Goal: Task Accomplishment & Management: Use online tool/utility

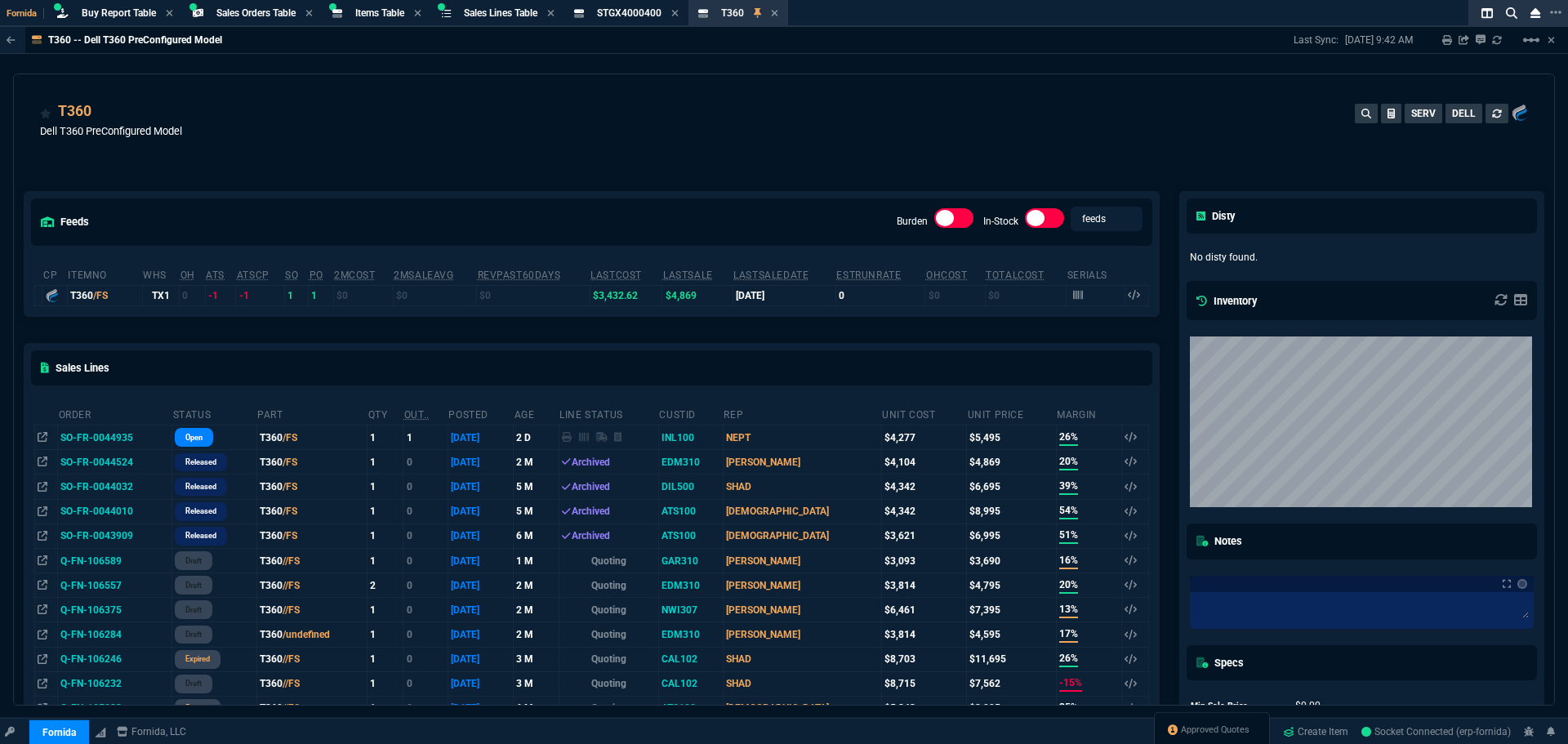
select select "9: OCAM"
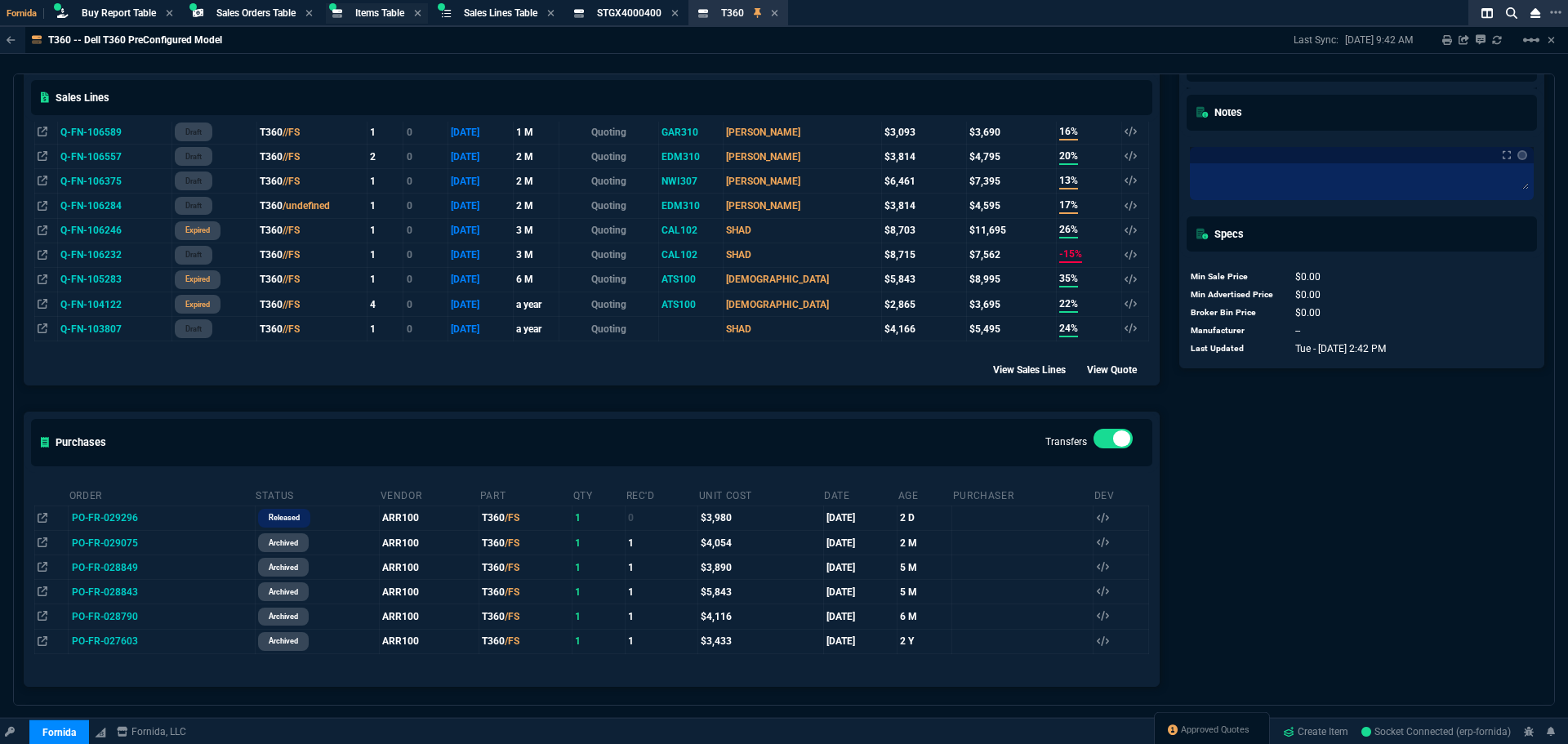
click at [389, 9] on span "Items Table" at bounding box center [380, 13] width 49 height 12
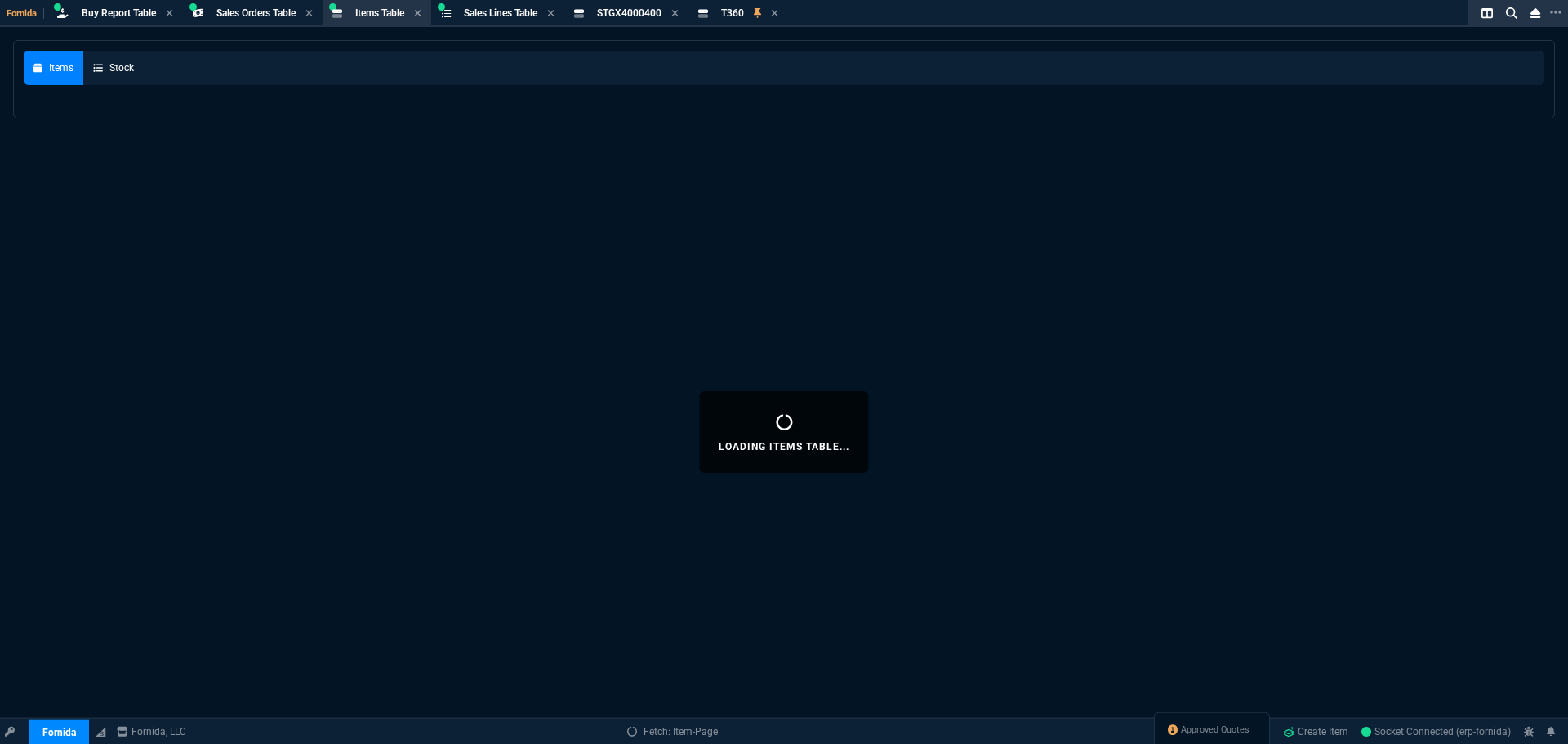
select select
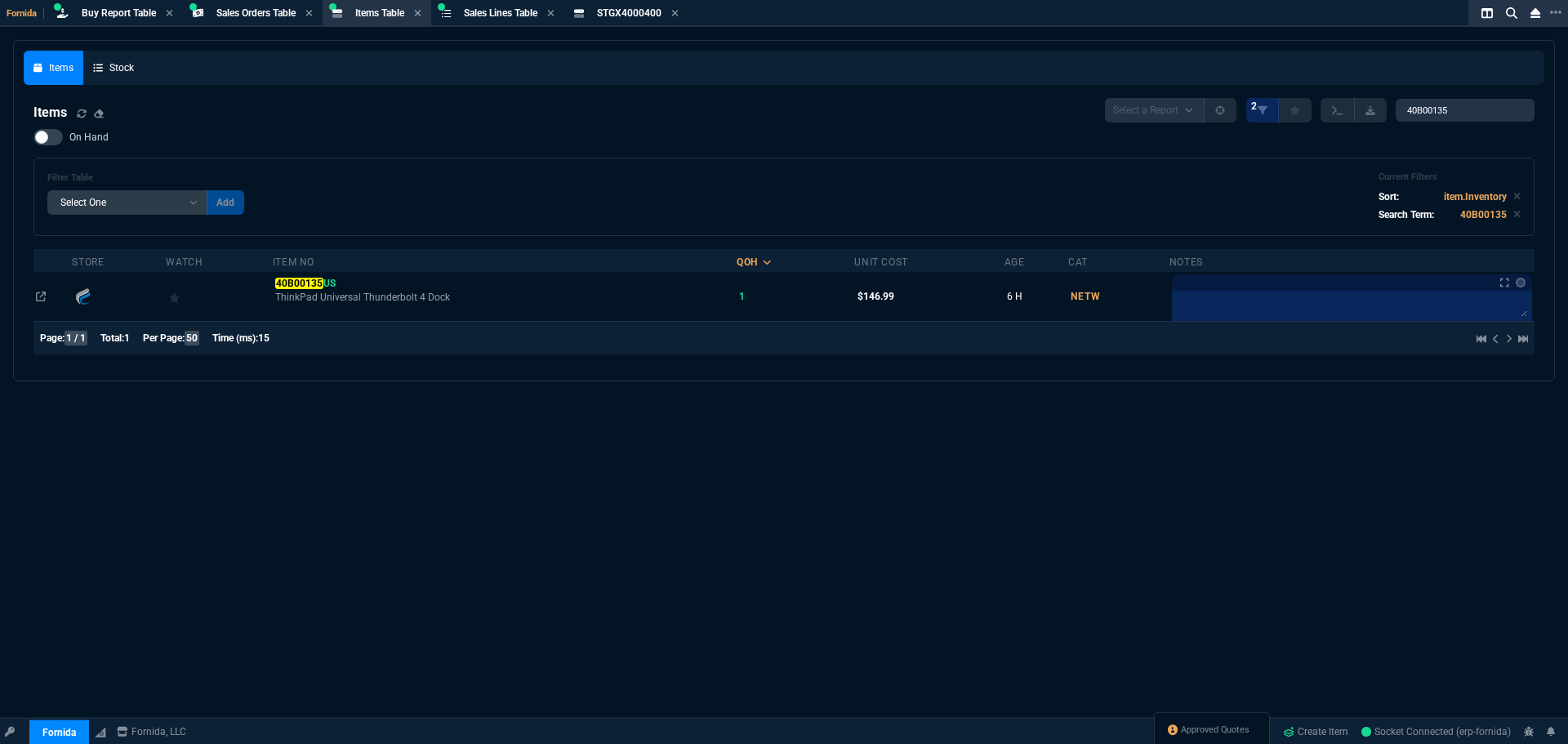
click at [1455, 98] on nx-fornida-items-table "Items Select a Report NEW QUERY 2 40B00135 On Hand Filter Table Select One Add …" at bounding box center [784, 230] width 1521 height 283
click at [1457, 106] on input "40B00135" at bounding box center [1465, 109] width 139 height 23
paste input "03-SSC-751"
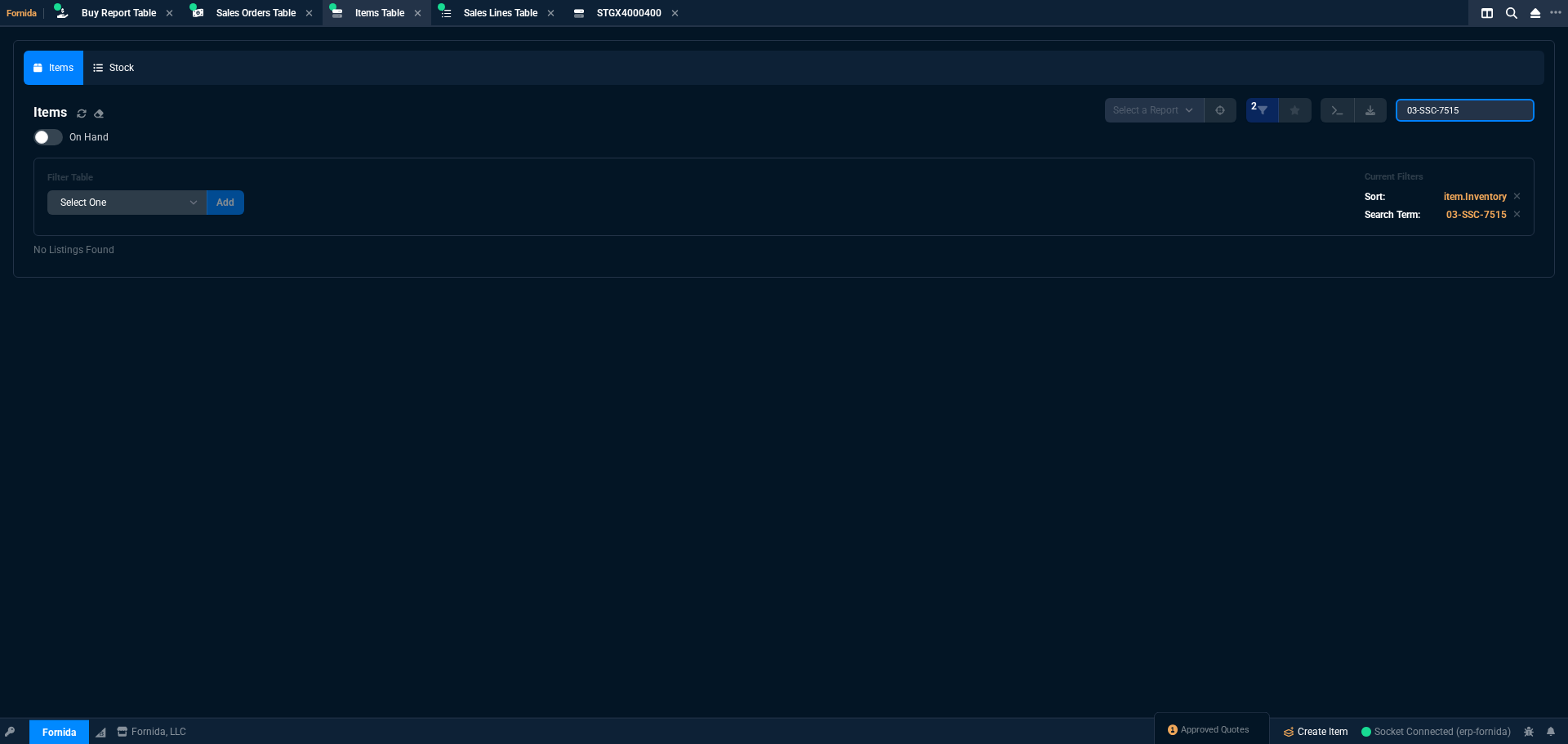
type input "03-SSC-7515"
click at [1317, 734] on link "Create Item" at bounding box center [1316, 731] width 79 height 25
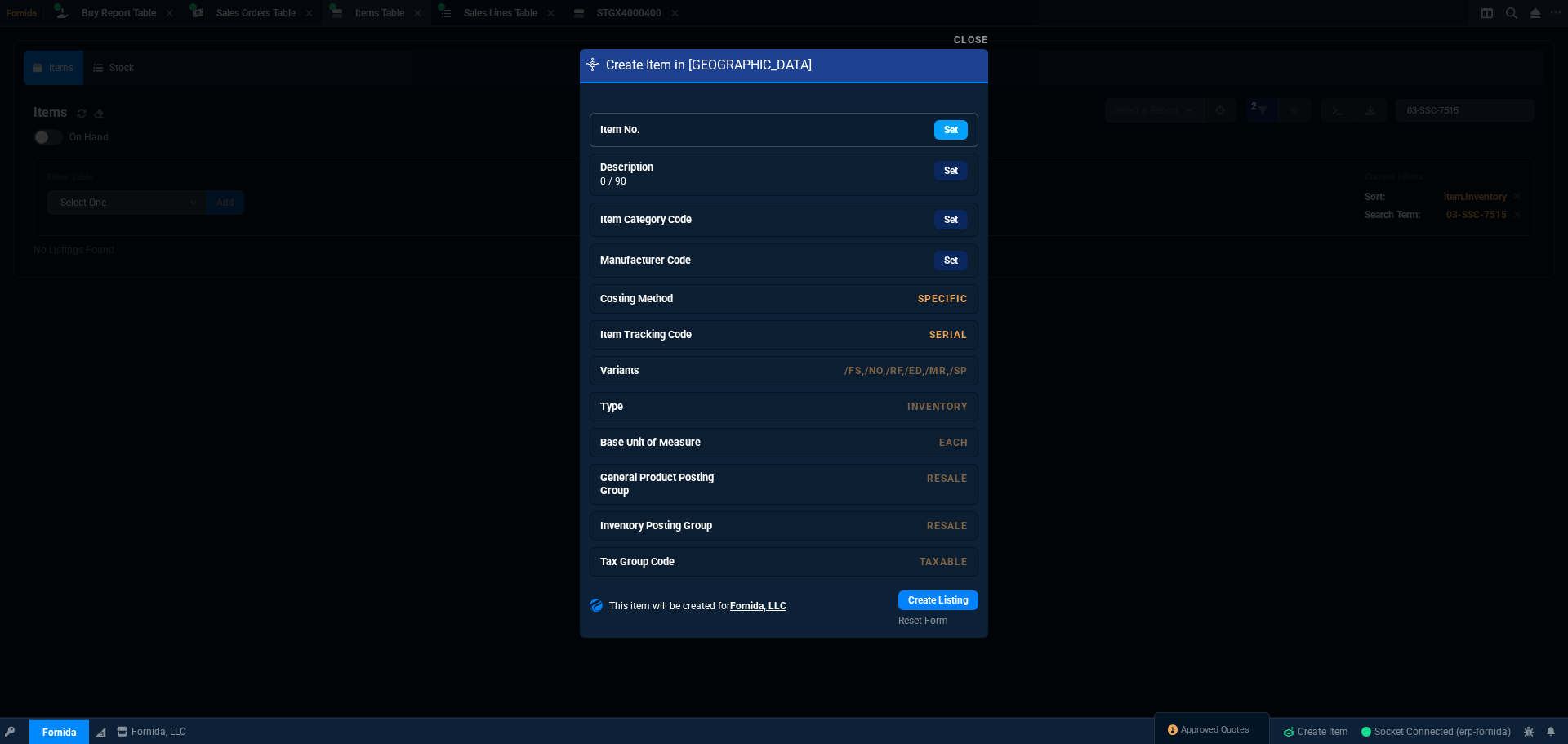
click at [943, 131] on link "Set" at bounding box center [950, 130] width 33 height 20
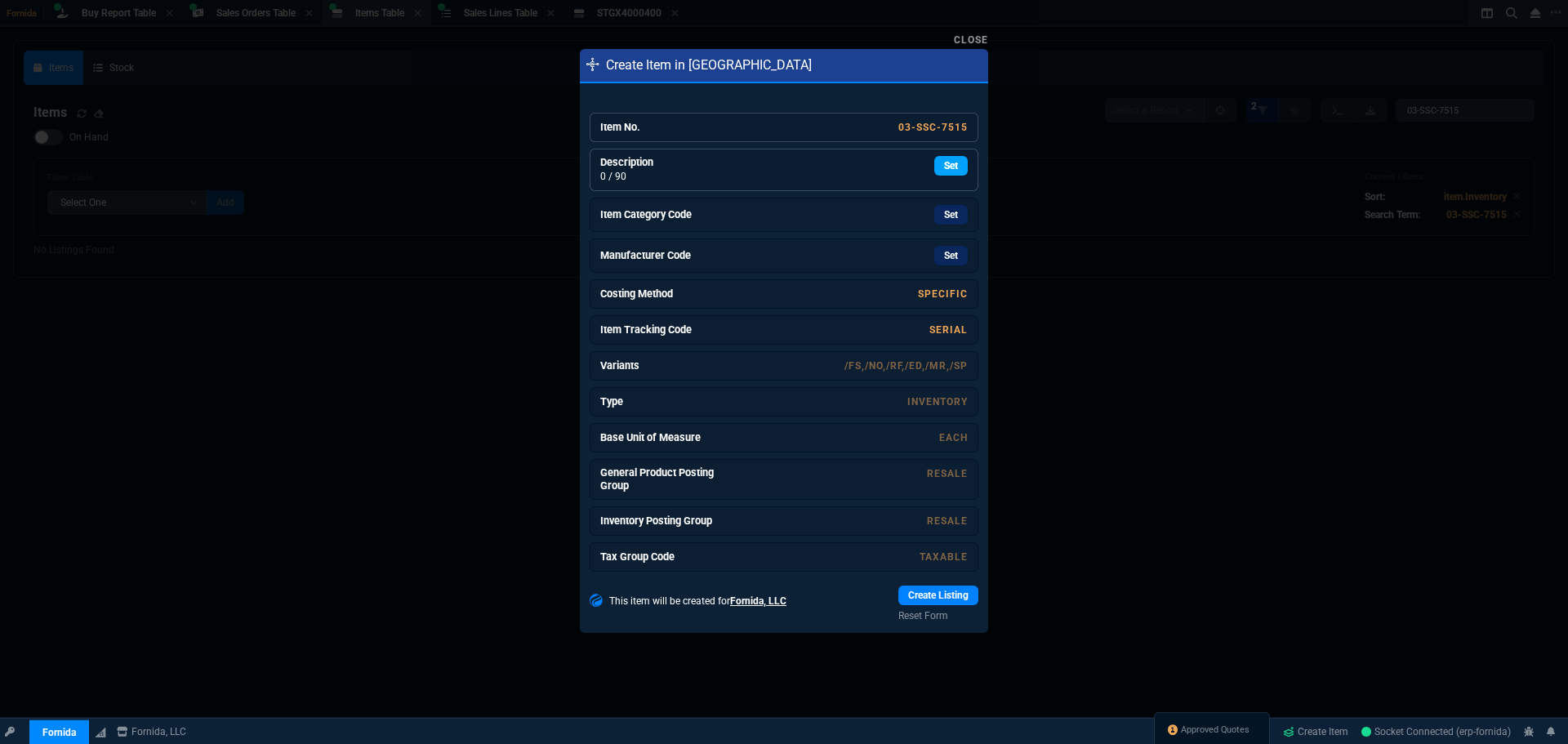
click at [934, 157] on link "Set" at bounding box center [950, 166] width 33 height 20
click at [943, 224] on link "Set" at bounding box center [950, 217] width 33 height 20
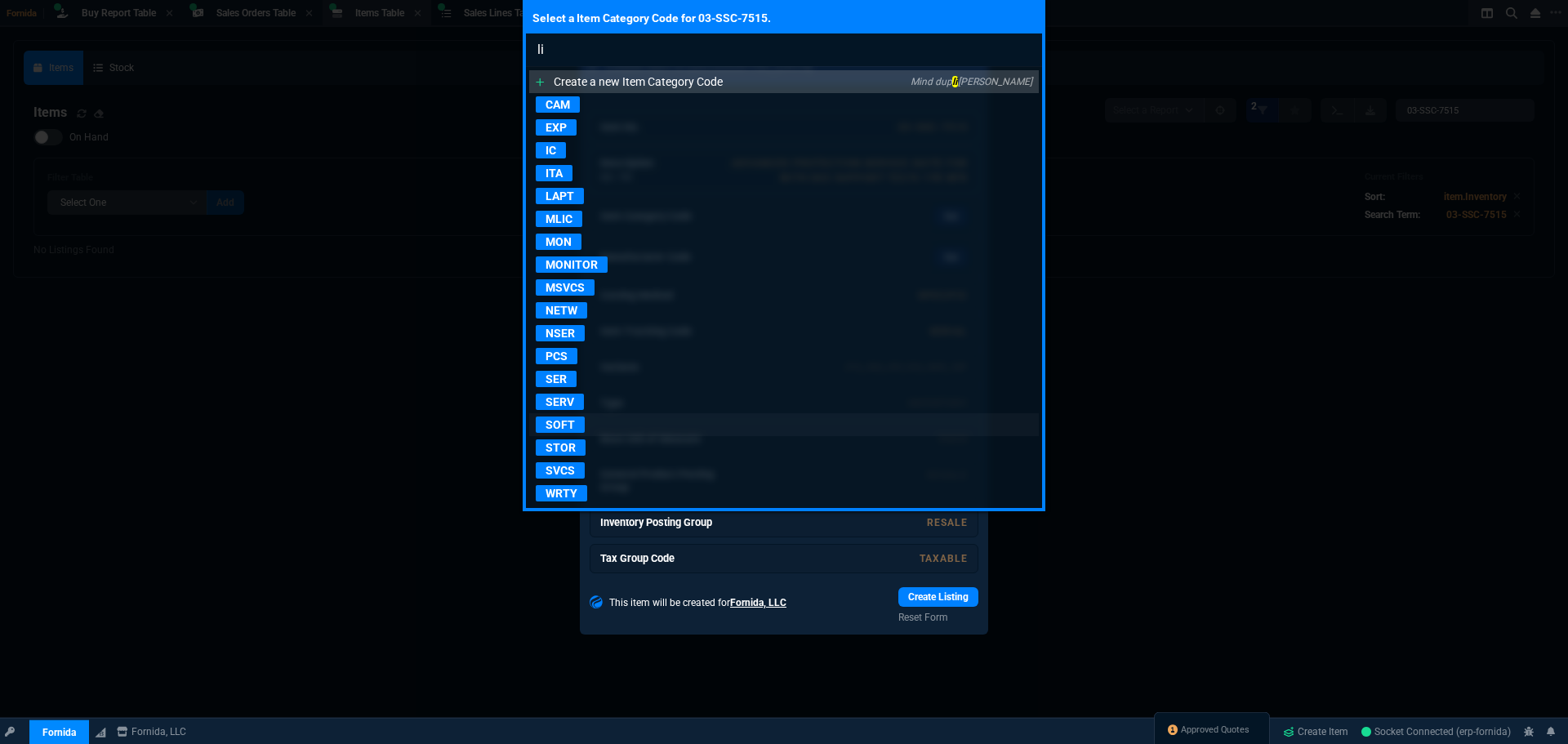
type input "li"
click at [561, 425] on p "SOFT" at bounding box center [560, 425] width 49 height 17
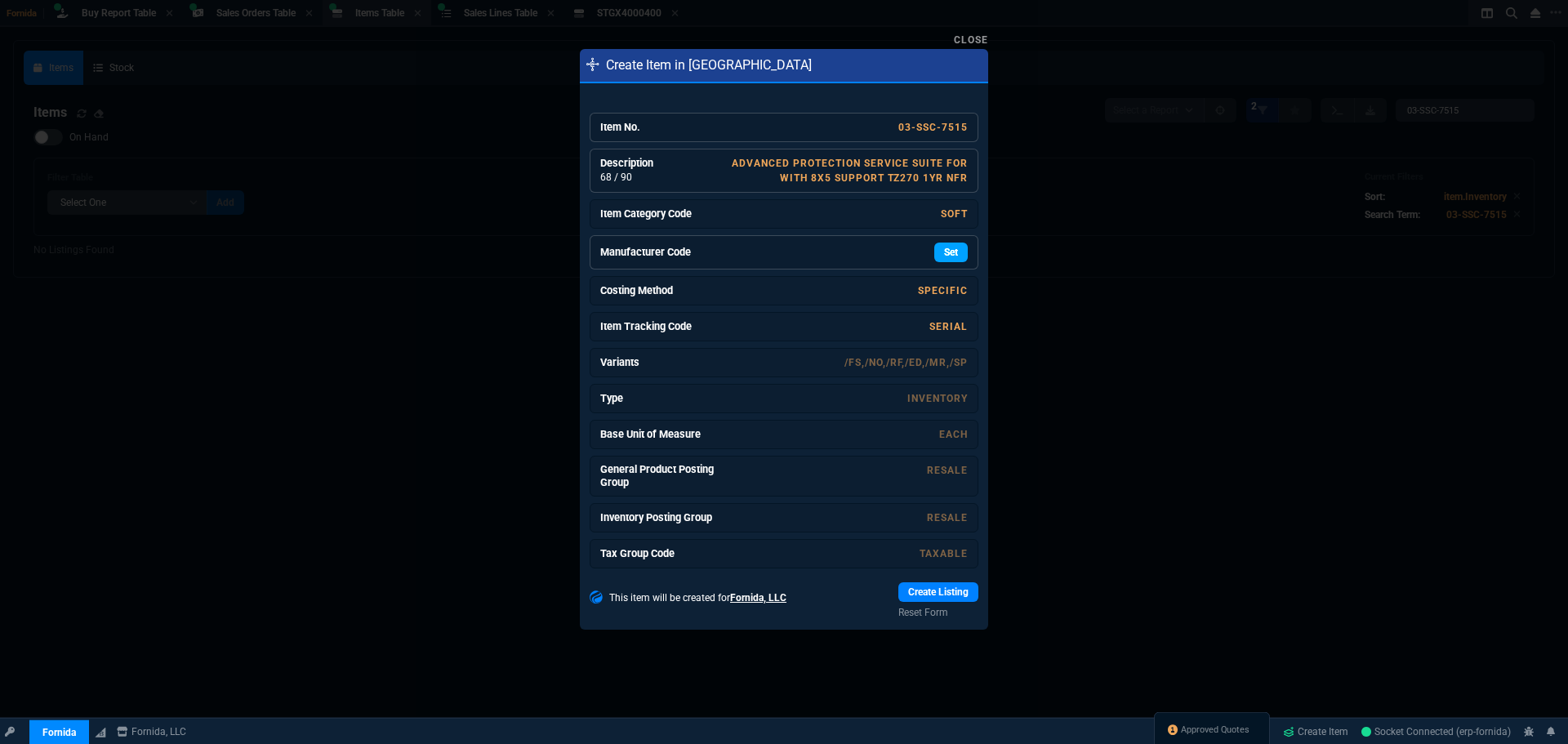
click at [951, 252] on link "Set" at bounding box center [950, 252] width 33 height 20
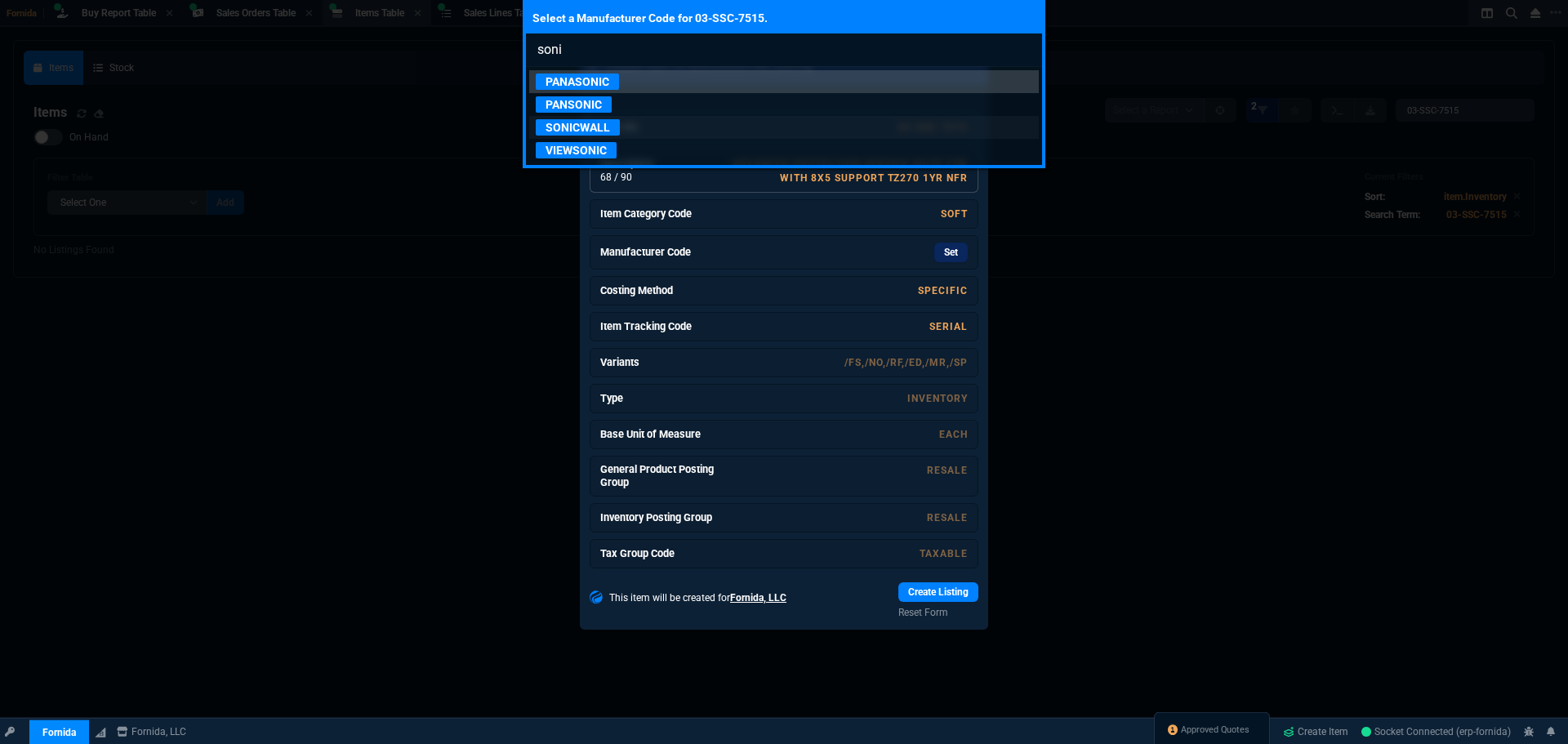
type input "soni"
click at [586, 130] on p "SONICWALL" at bounding box center [577, 127] width 84 height 17
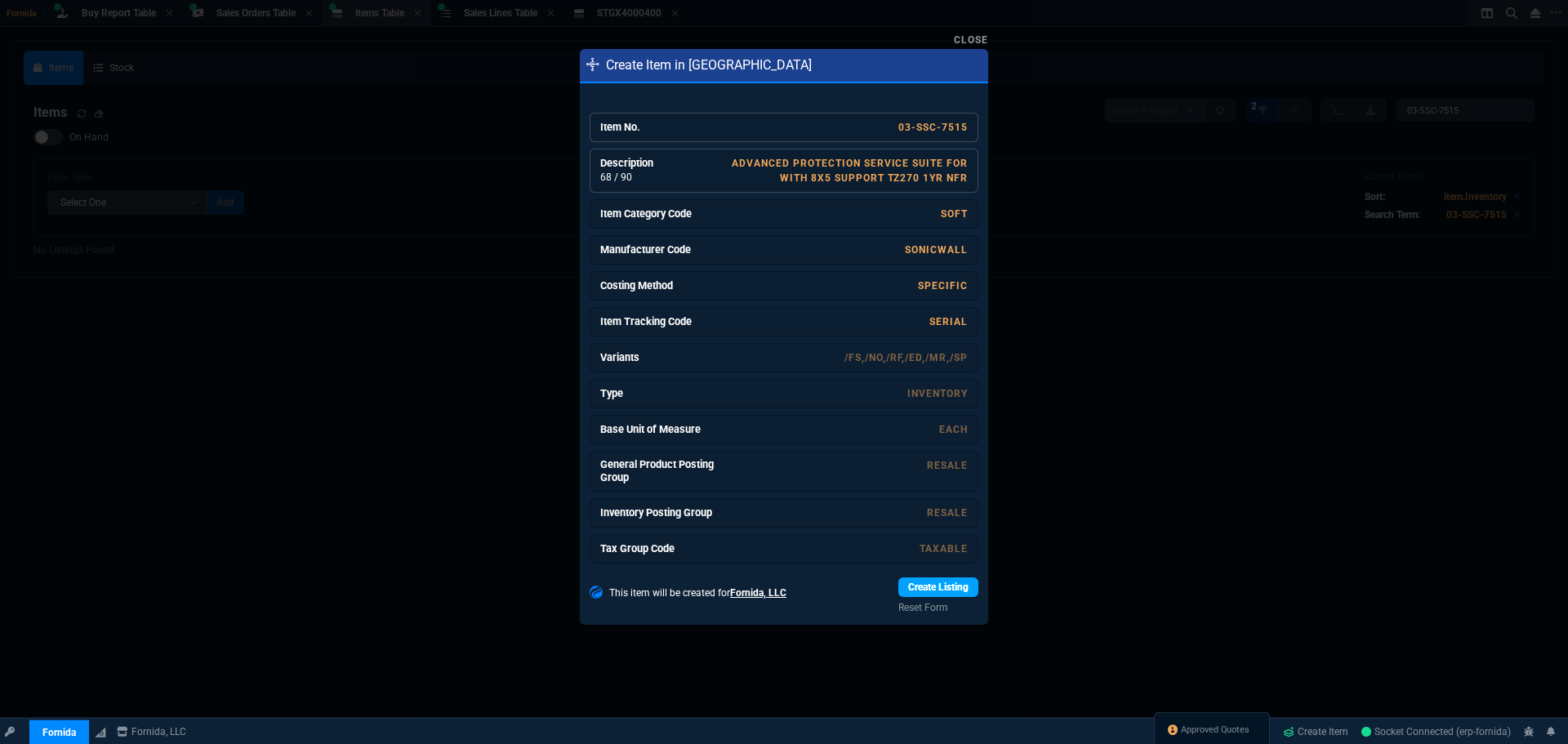
click at [942, 589] on link "Create Listing" at bounding box center [938, 587] width 80 height 20
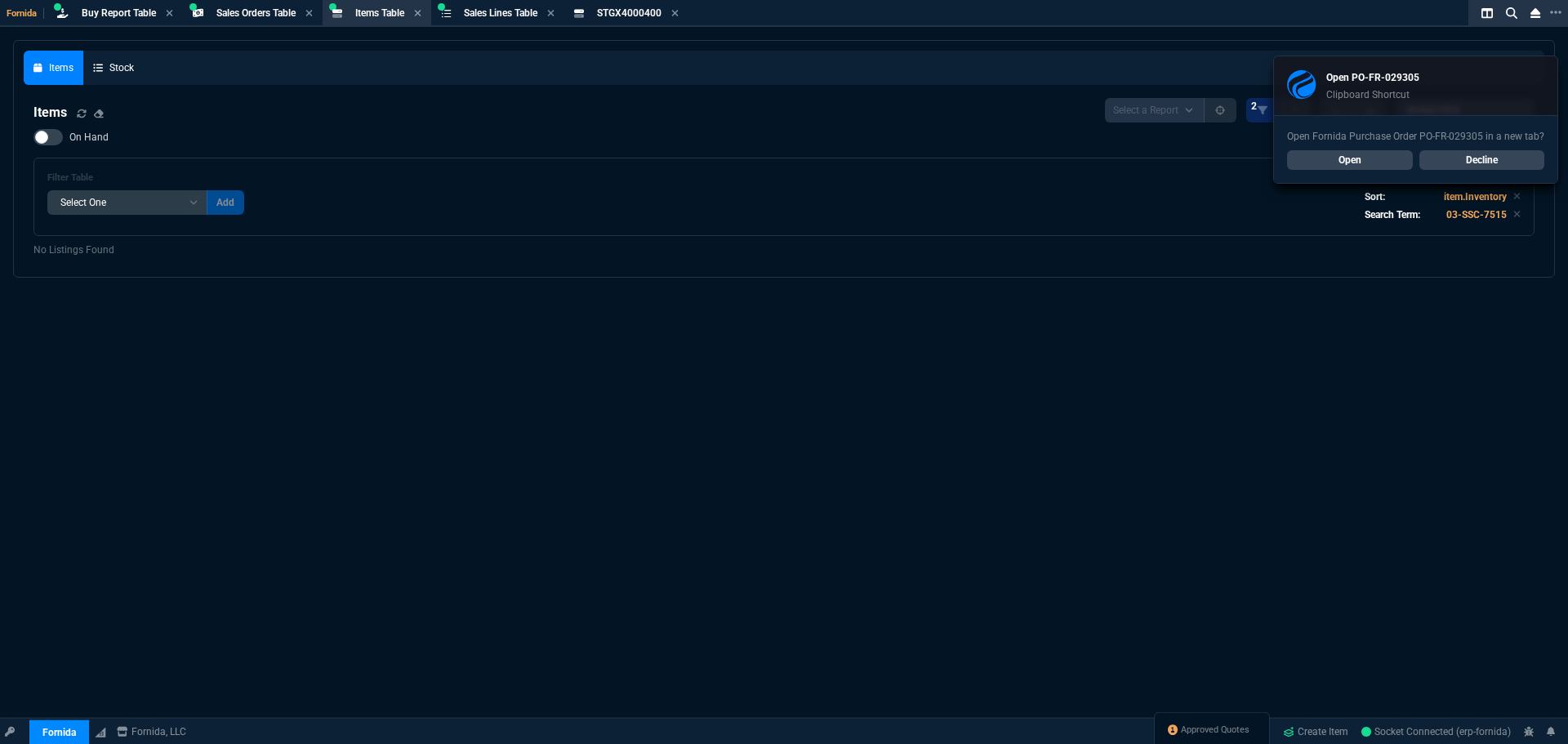
click at [1506, 157] on link "Decline" at bounding box center [1482, 161] width 126 height 20
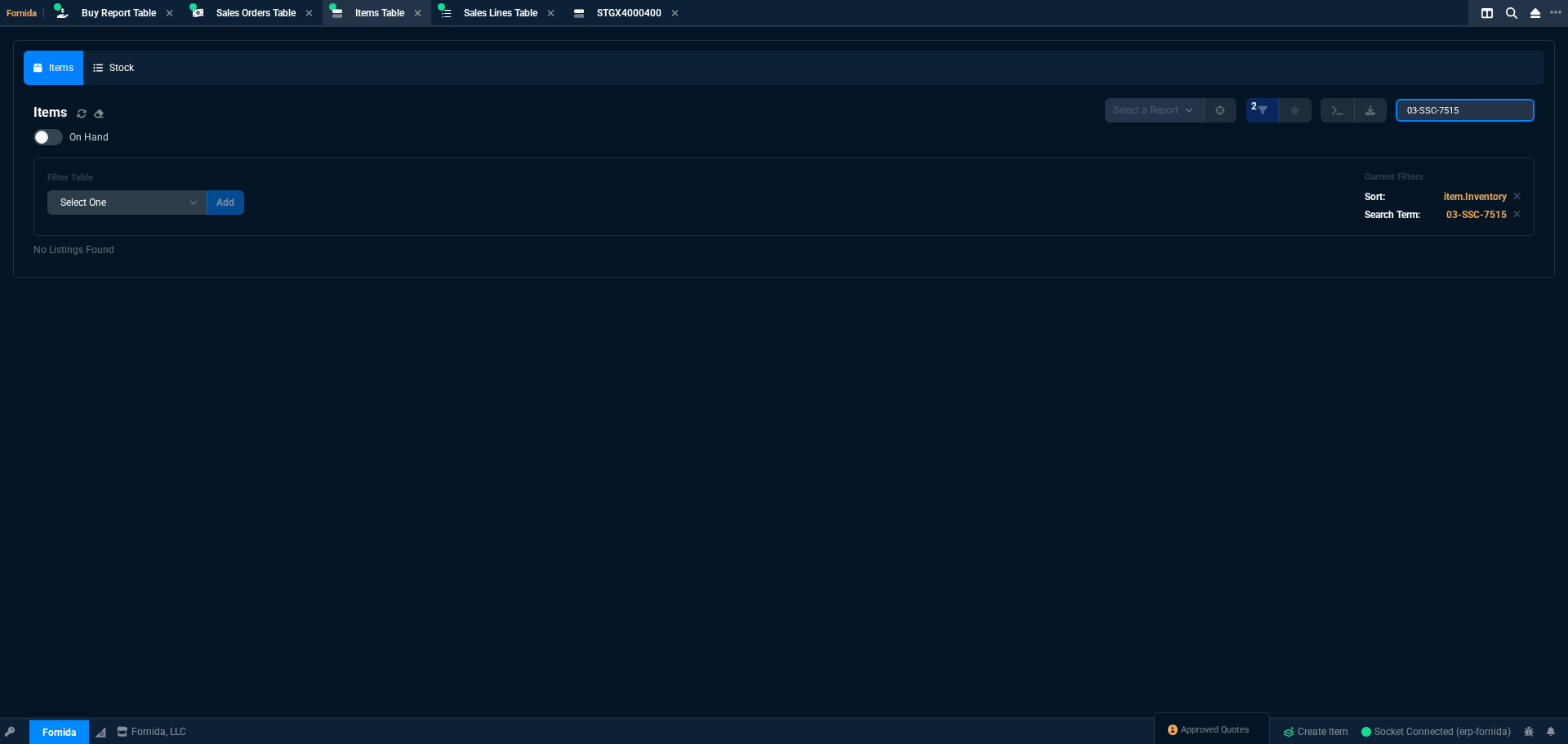
click at [1464, 103] on input "03-SSC-7515" at bounding box center [1465, 109] width 139 height 23
drag, startPoint x: 1470, startPoint y: 103, endPoint x: 703, endPoint y: 59, distance: 768.3
click at [965, 71] on div "Items Stock Items Select a Report NEW QUERY 2 03-SSC-7515 On Hand Filter Table …" at bounding box center [784, 159] width 1521 height 217
click at [1485, 117] on input "03-SSC-7515" at bounding box center [1465, 109] width 139 height 23
drag, startPoint x: 1486, startPoint y: 117, endPoint x: 1110, endPoint y: 108, distance: 376.1
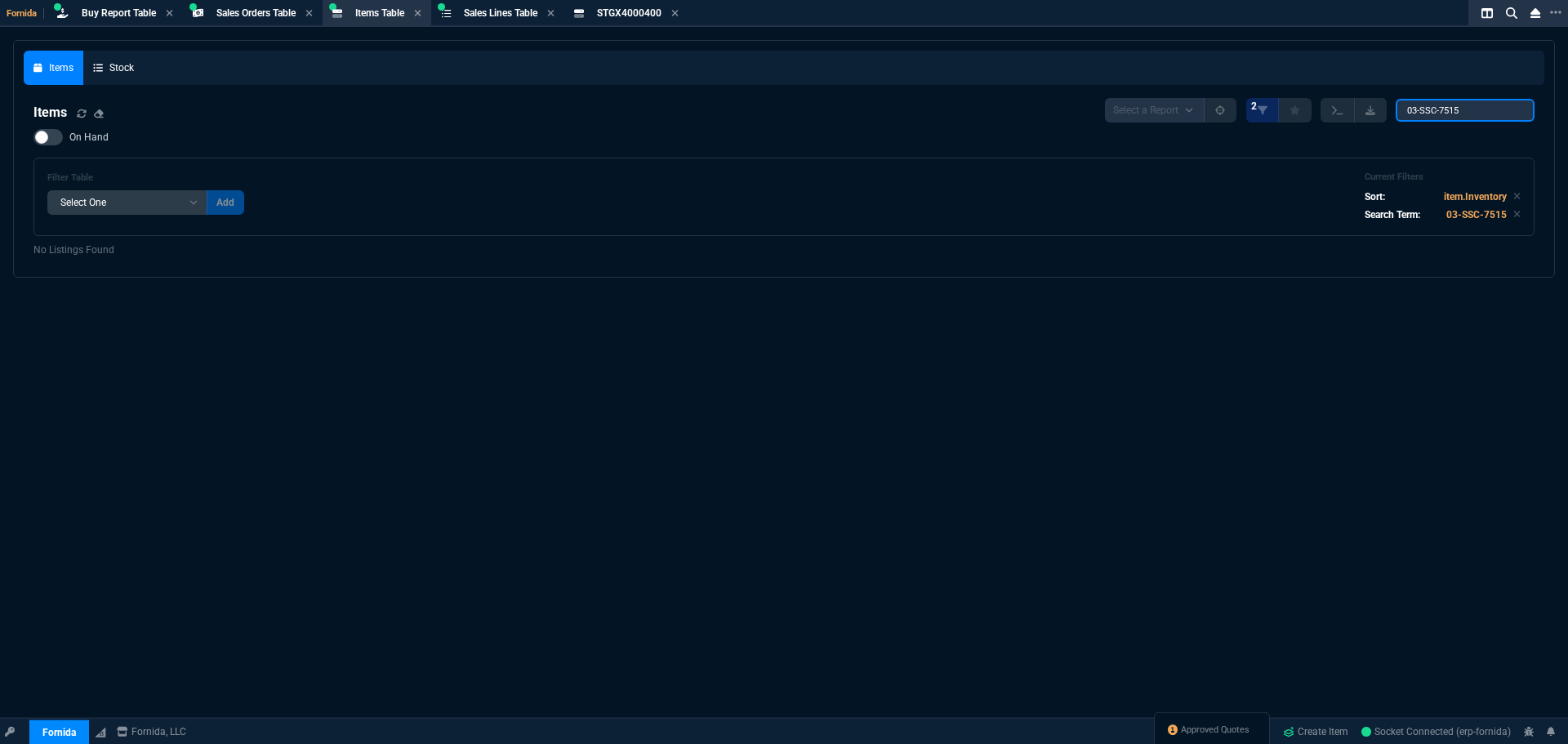
click at [1181, 107] on div "Select a Report NEW QUERY 2 03-SSC-7515" at bounding box center [1320, 109] width 429 height 25
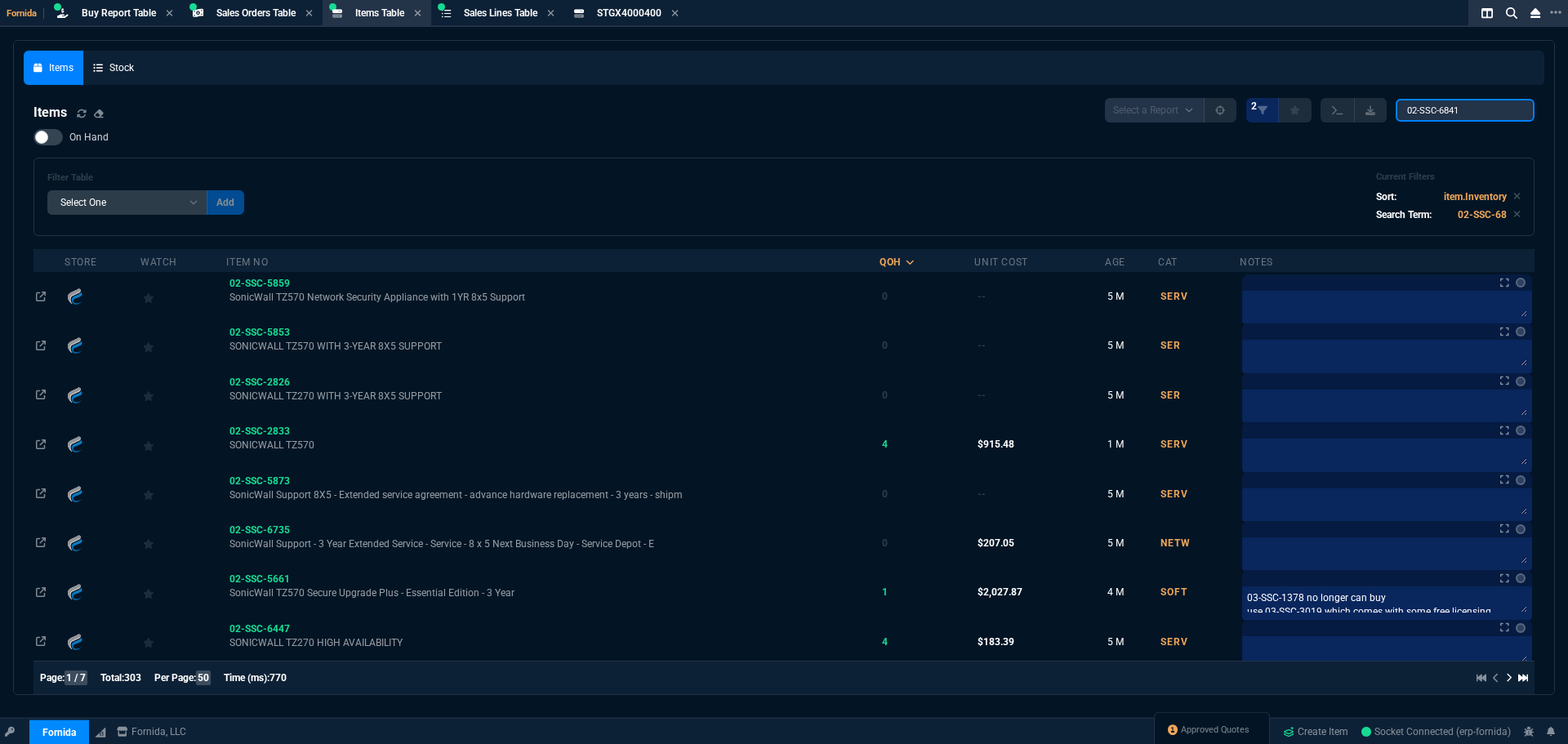
type input "02-SSC-6841"
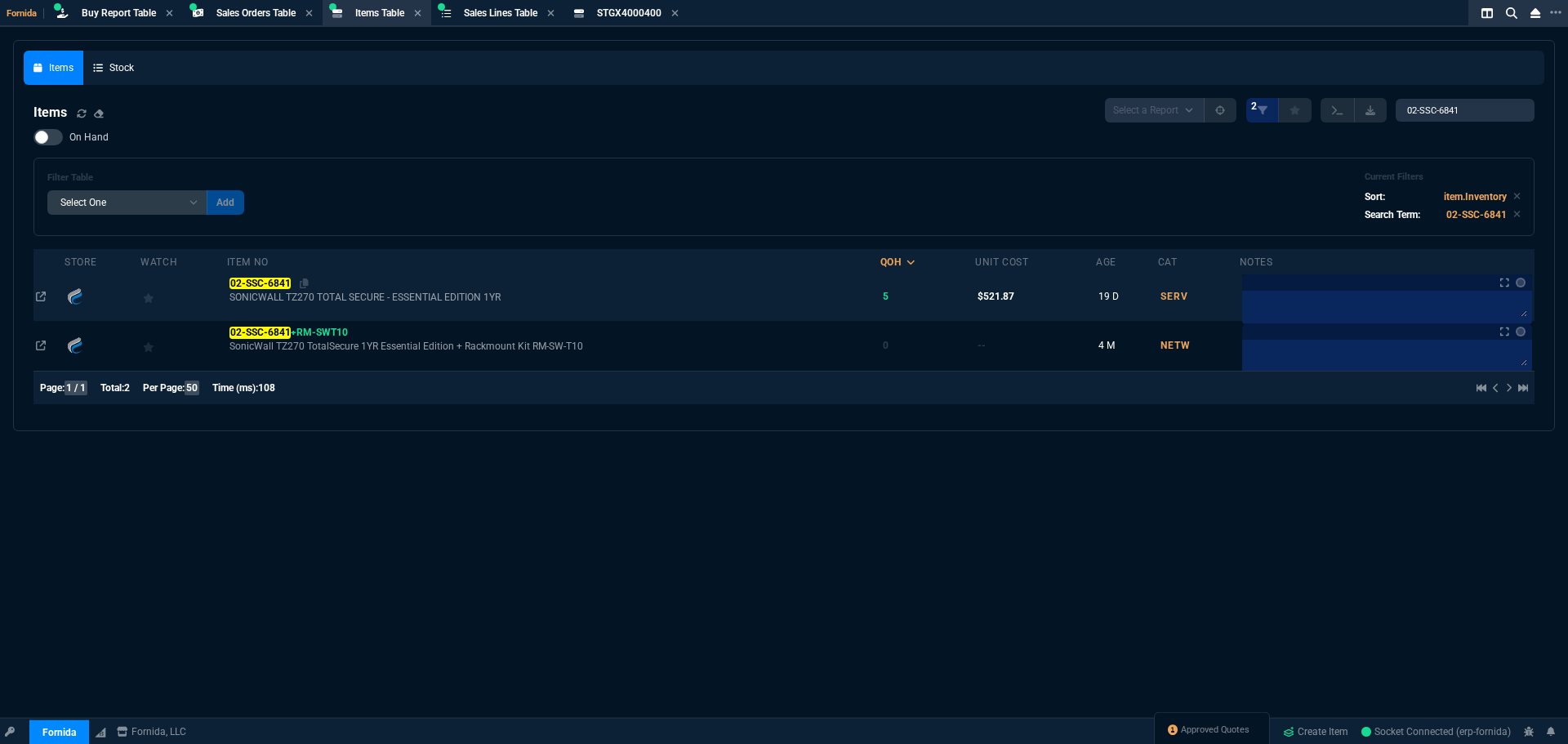
click at [266, 291] on div "02-SSC-6841" at bounding box center [554, 283] width 648 height 15
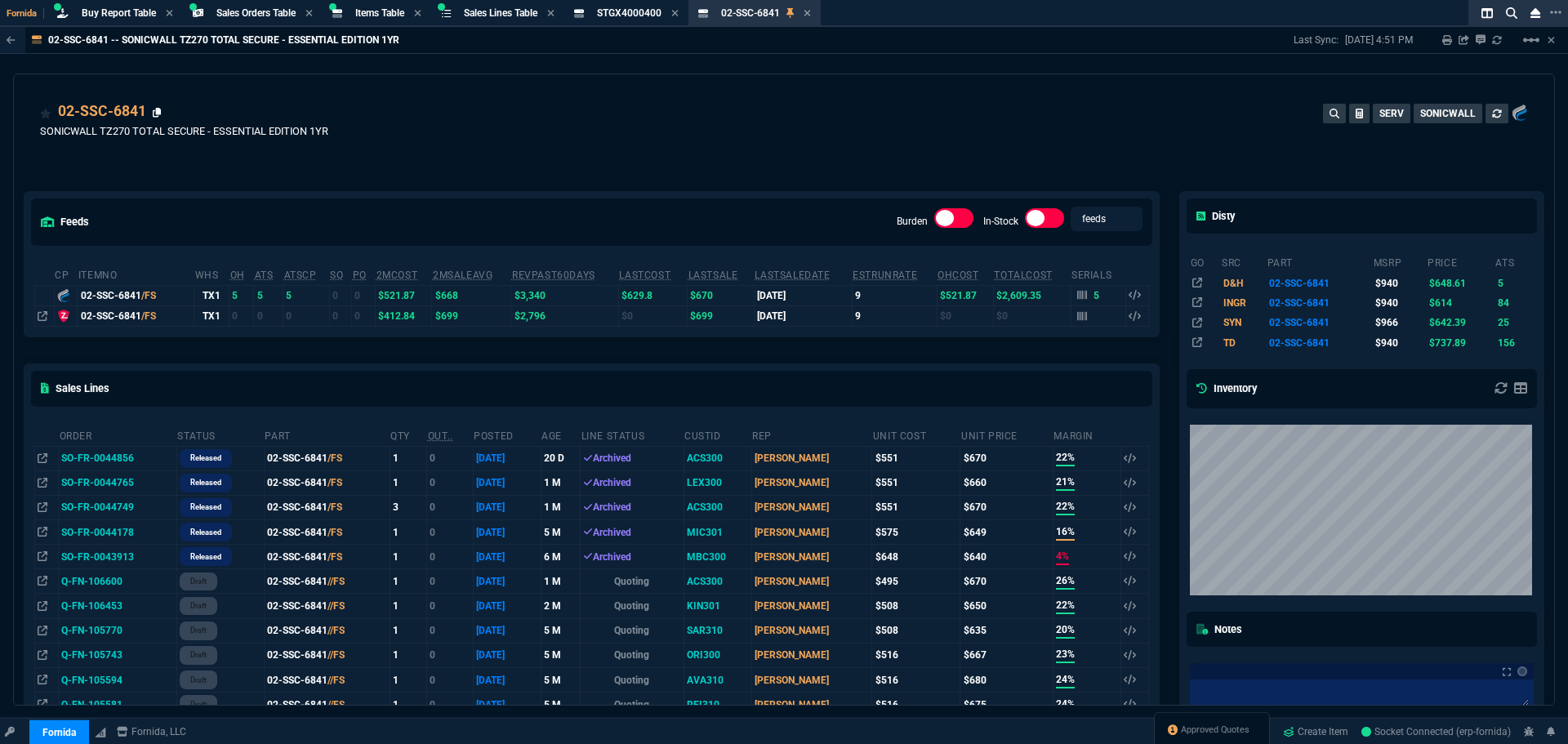
click at [156, 116] on icon at bounding box center [157, 112] width 9 height 10
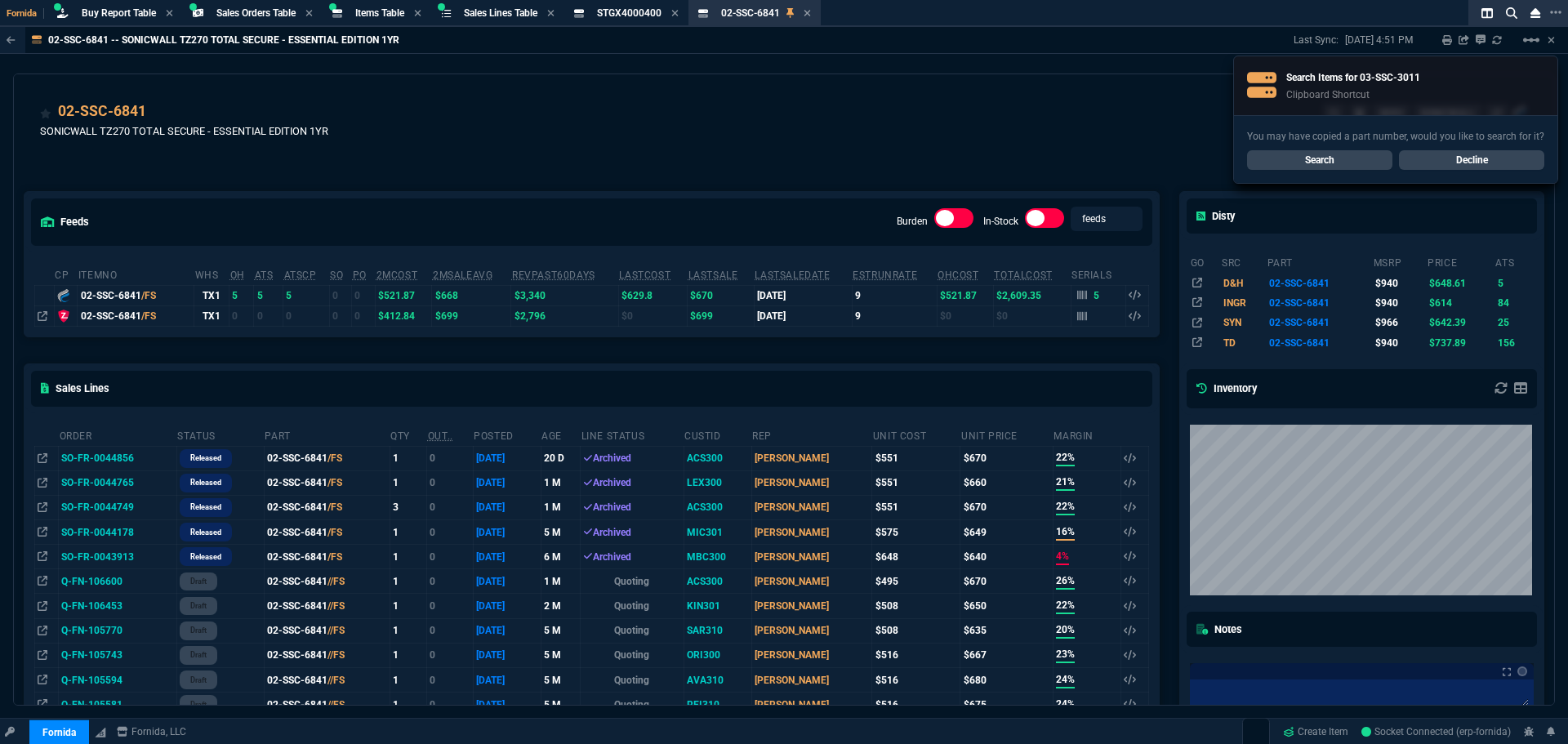
click at [1301, 165] on link "Search" at bounding box center [1320, 161] width 146 height 20
